Goal: Use online tool/utility

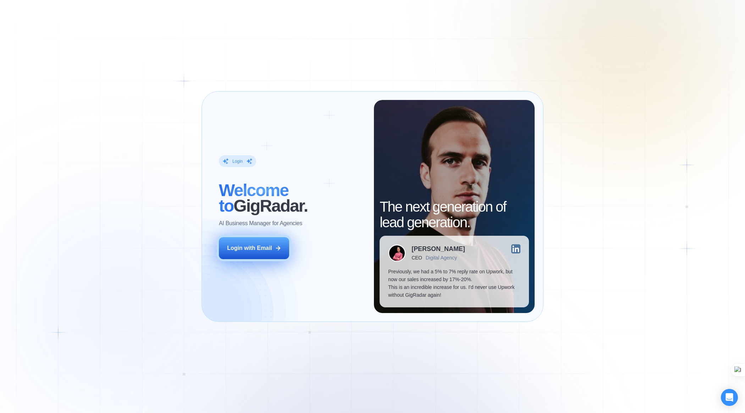
click at [256, 244] on div "Login with Email" at bounding box center [249, 248] width 45 height 8
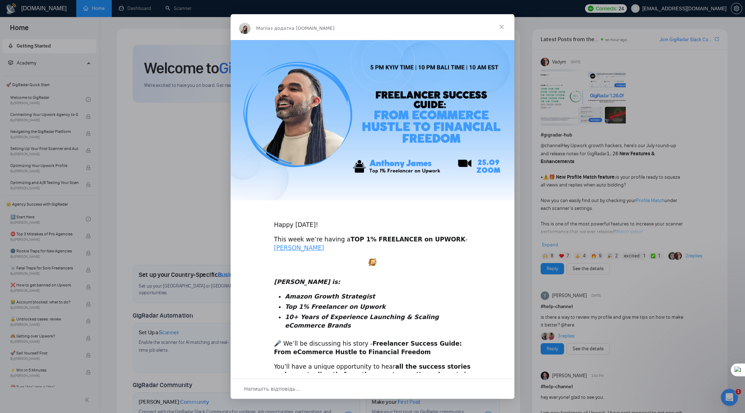
click at [500, 29] on span "Закрити" at bounding box center [502, 27] width 26 height 26
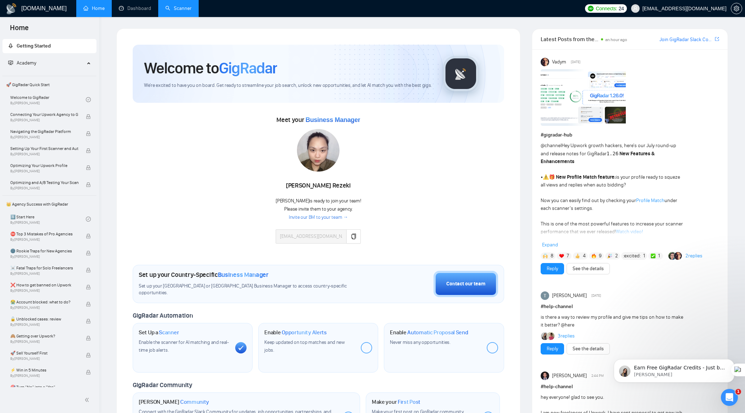
click at [179, 7] on link "Scanner" at bounding box center [178, 8] width 26 height 6
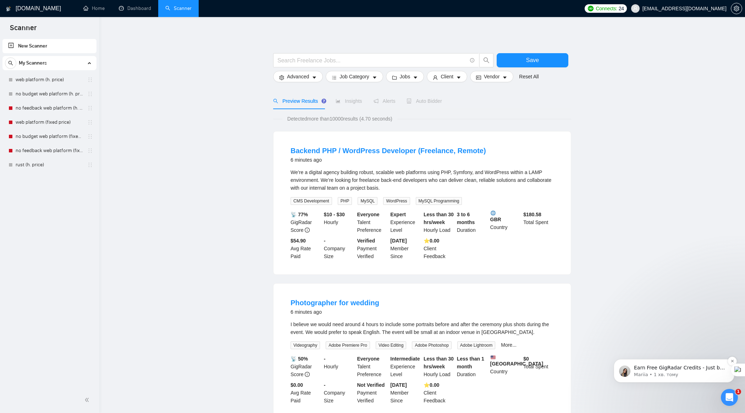
click at [671, 375] on p "Mariia • 1 хв. тому" at bounding box center [679, 375] width 91 height 6
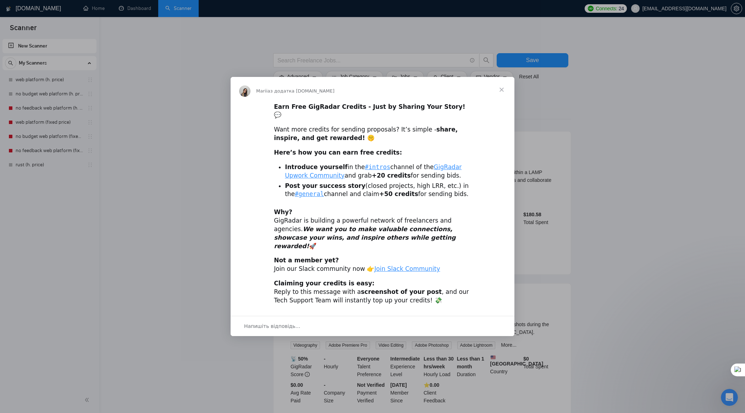
click at [501, 96] on span "Закрити" at bounding box center [502, 90] width 26 height 26
